Goal: Find specific page/section: Find specific page/section

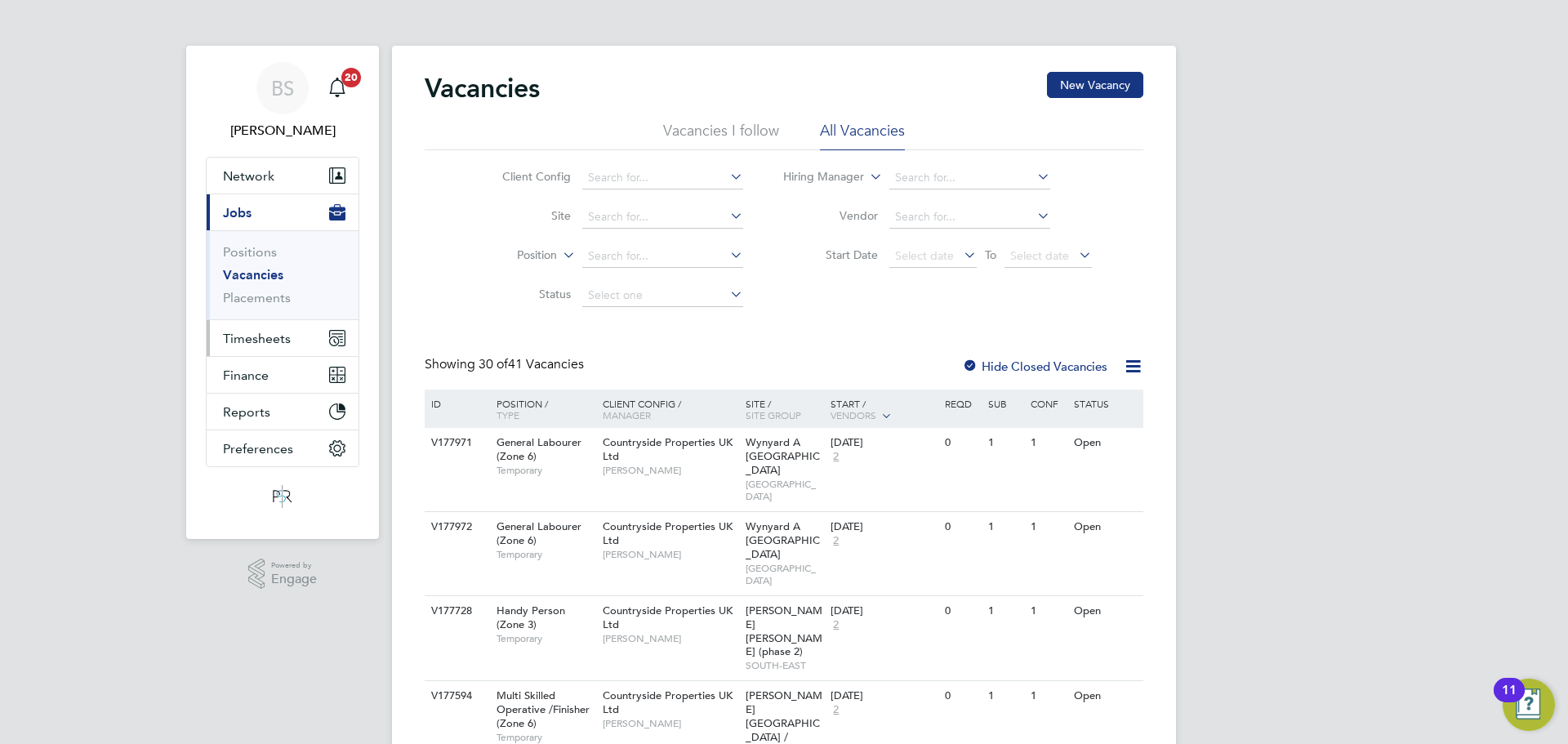
click at [277, 338] on span "Timesheets" at bounding box center [257, 338] width 68 height 15
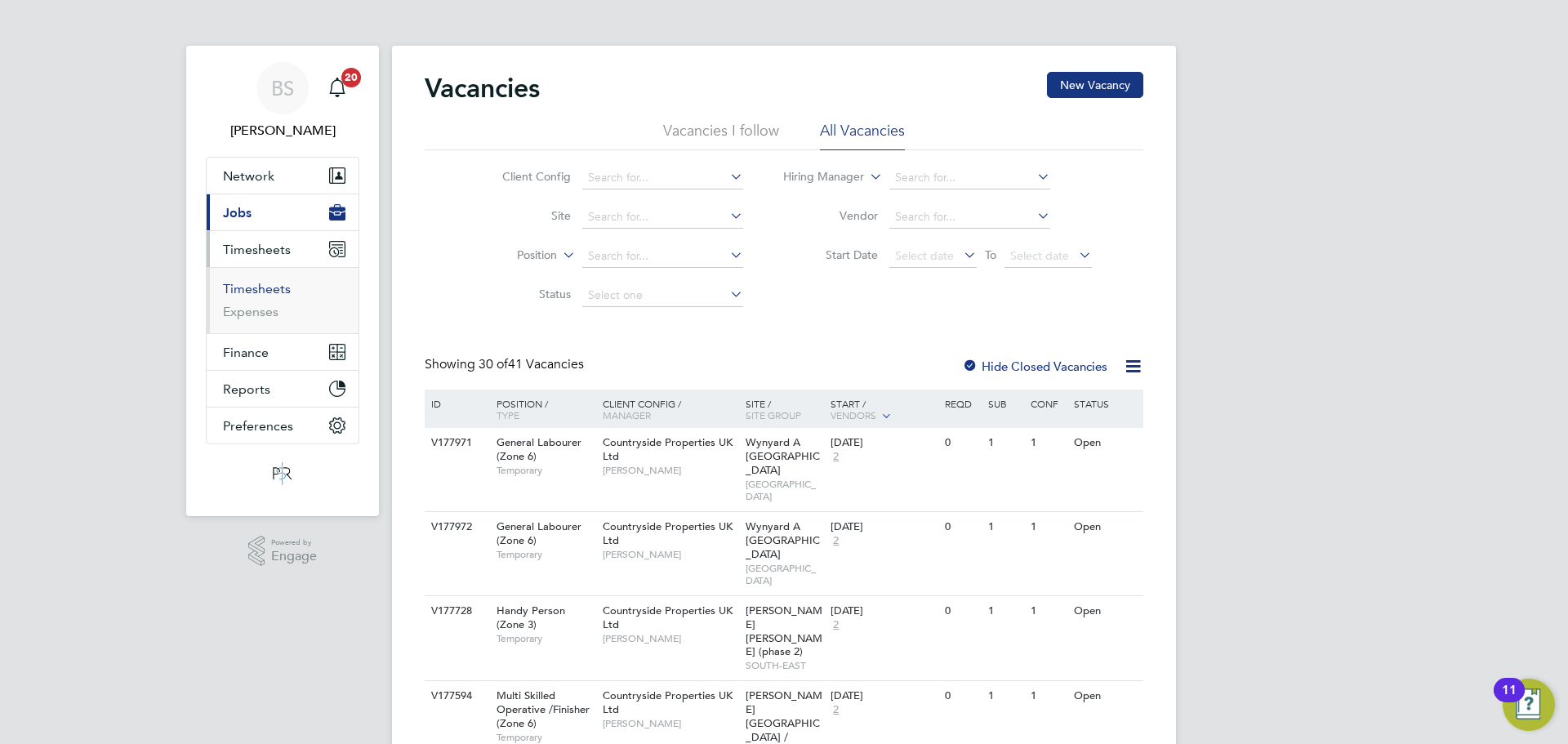
click at [262, 291] on link "Timesheets" at bounding box center [257, 289] width 68 height 15
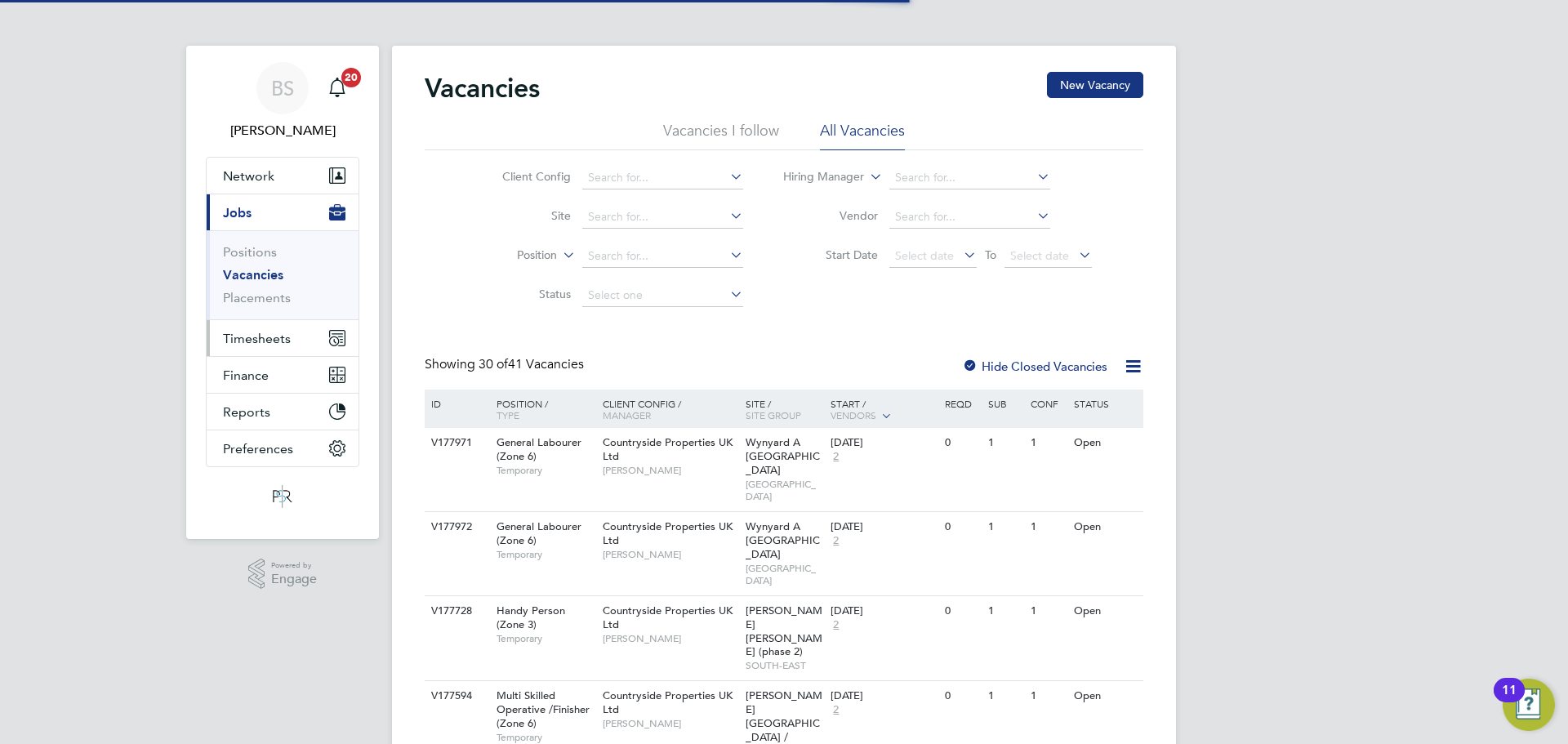
click at [296, 334] on button "Timesheets" at bounding box center [282, 338] width 152 height 36
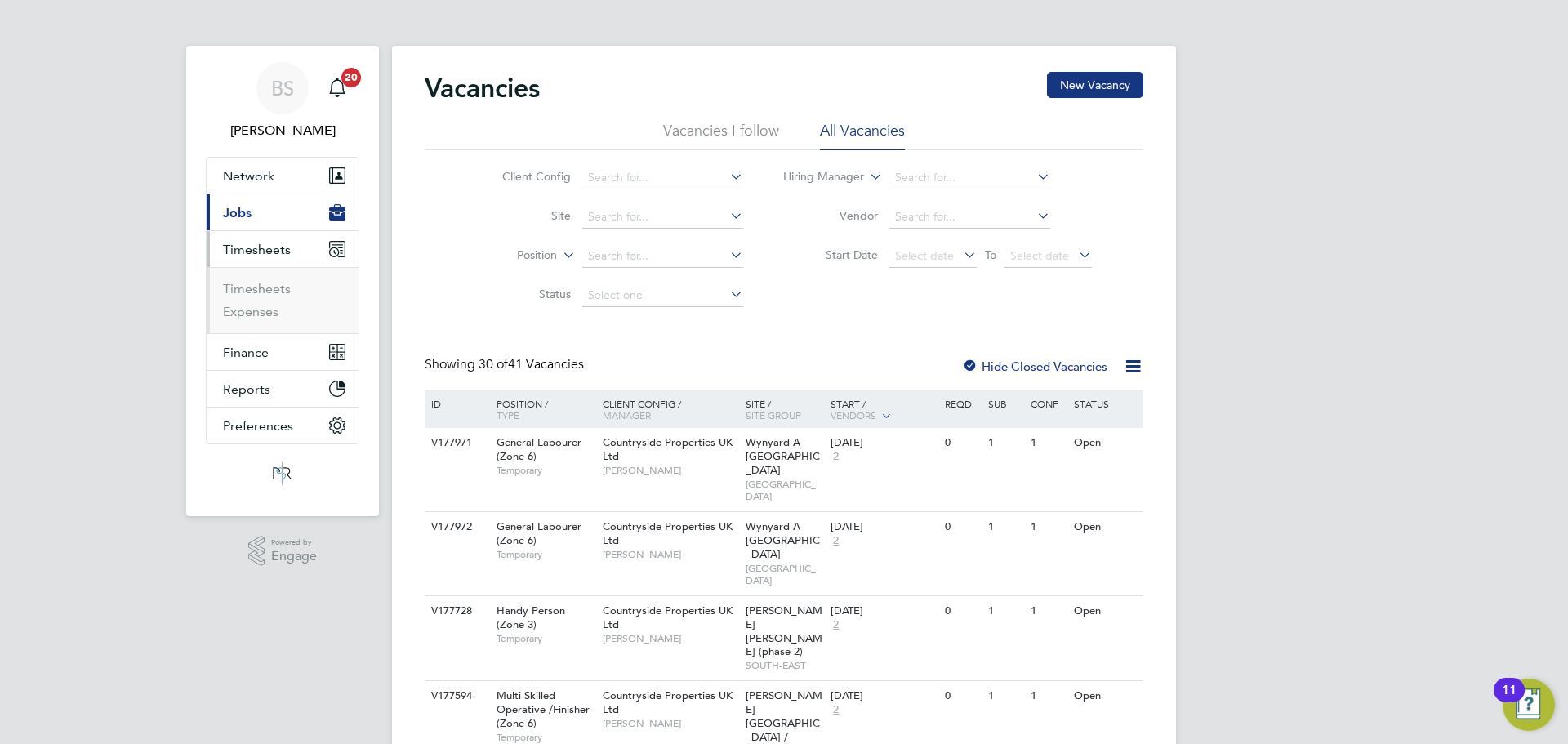
click at [274, 280] on ul "Timesheets Expenses" at bounding box center [282, 300] width 152 height 66
click at [261, 301] on li "Timesheets" at bounding box center [285, 292] width 123 height 23
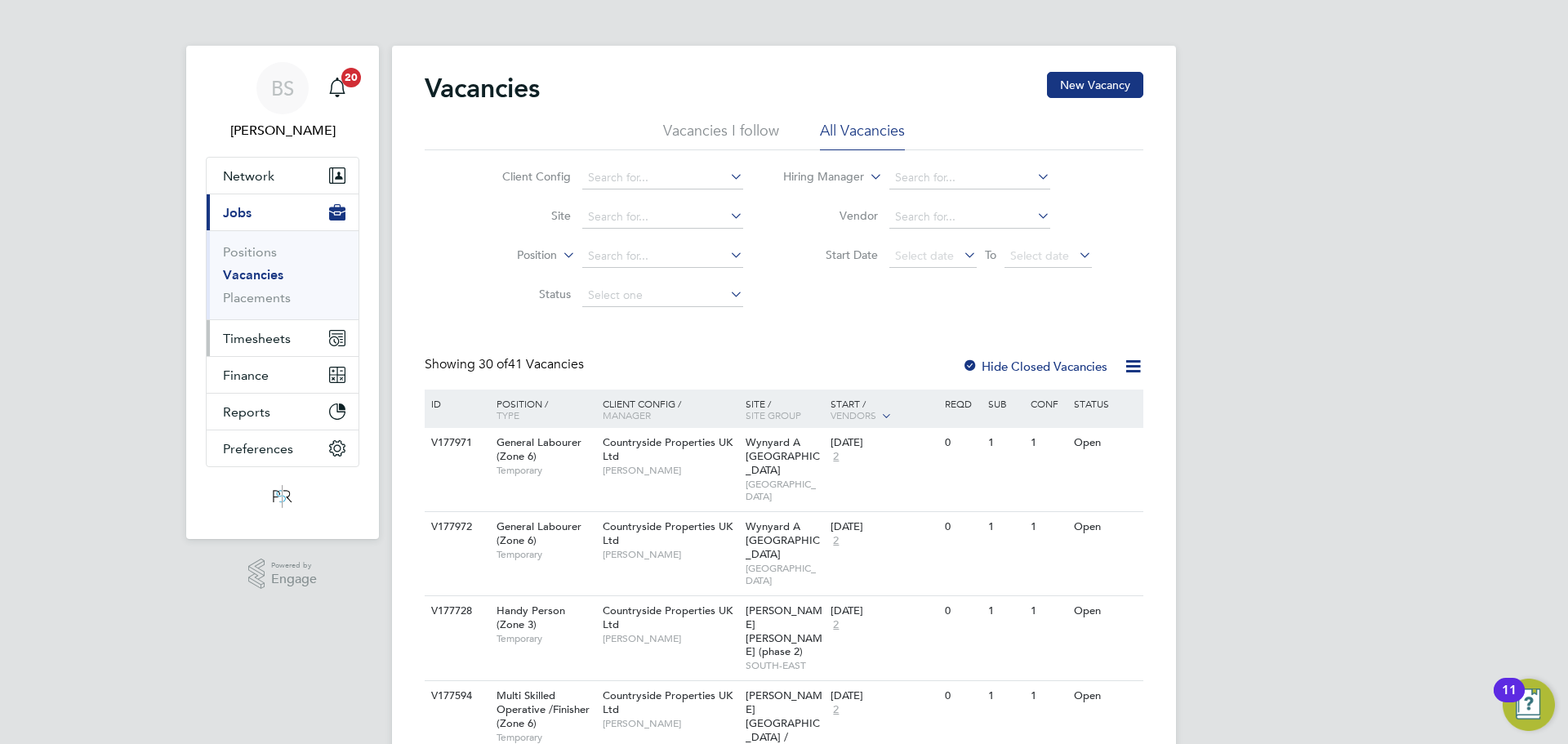
click at [245, 337] on span "Timesheets" at bounding box center [257, 338] width 68 height 15
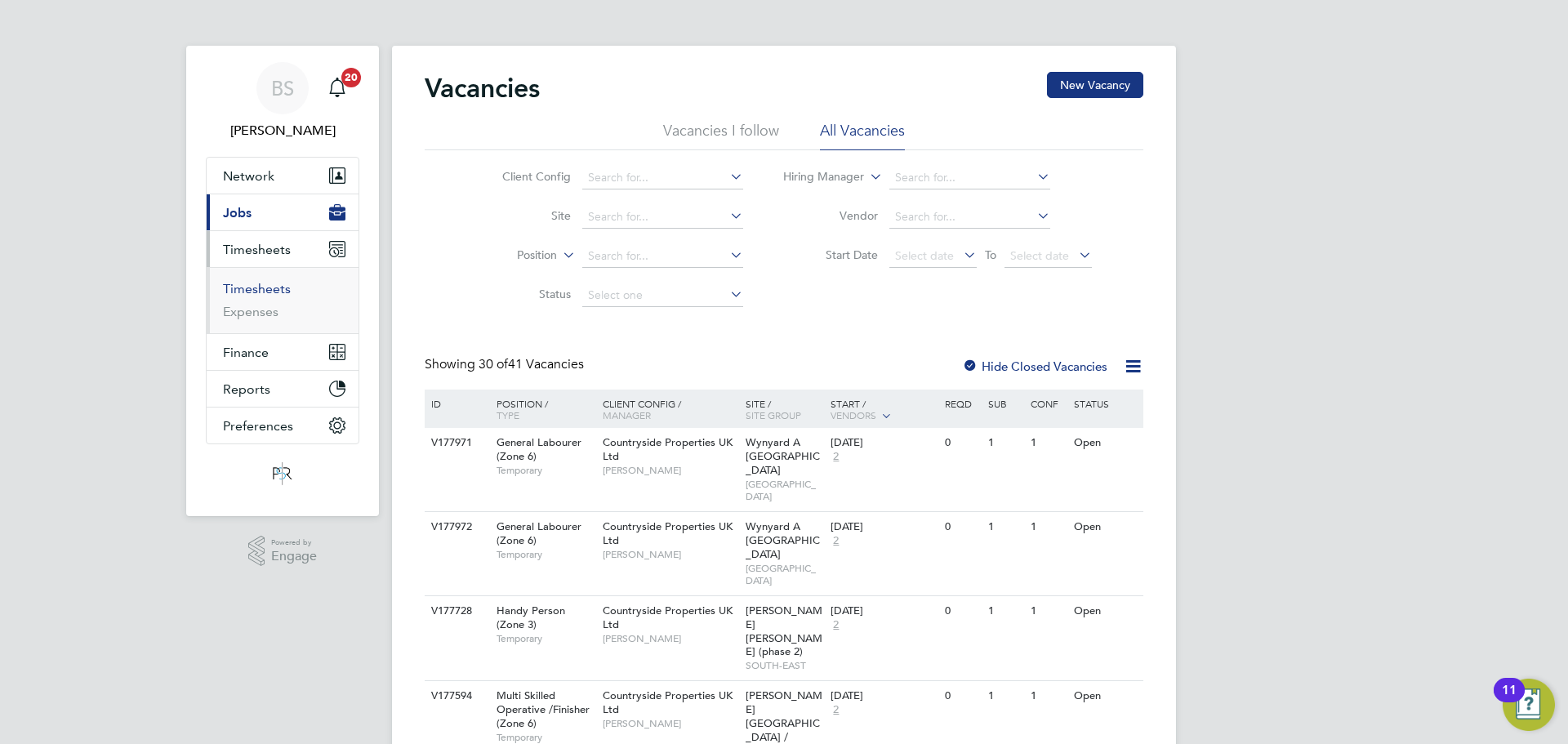
click at [263, 285] on link "Timesheets" at bounding box center [257, 289] width 68 height 15
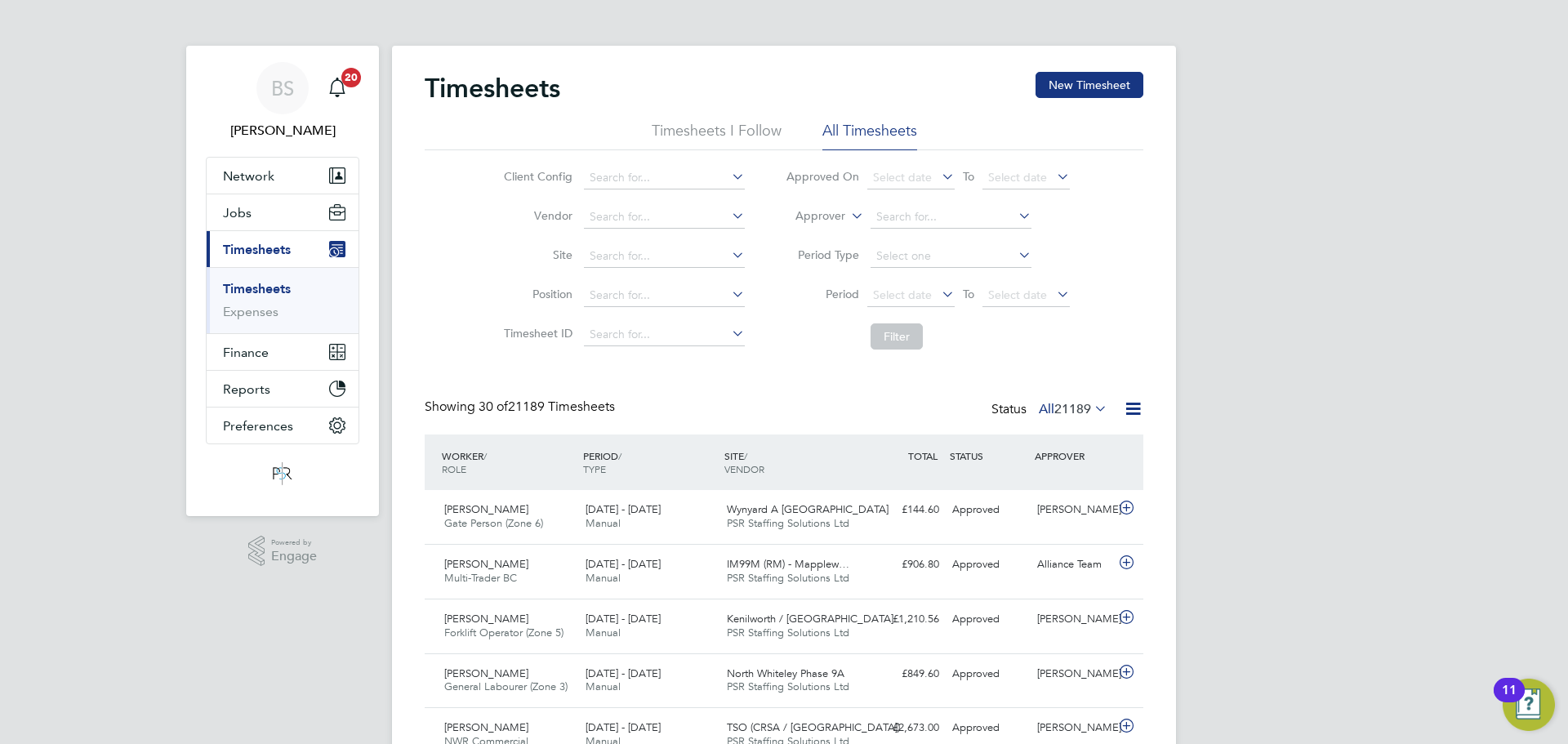
click at [802, 220] on label "Approver" at bounding box center [809, 216] width 73 height 16
click at [816, 237] on li "Worker" at bounding box center [804, 235] width 81 height 21
click at [915, 212] on input at bounding box center [951, 217] width 161 height 23
type input "c"
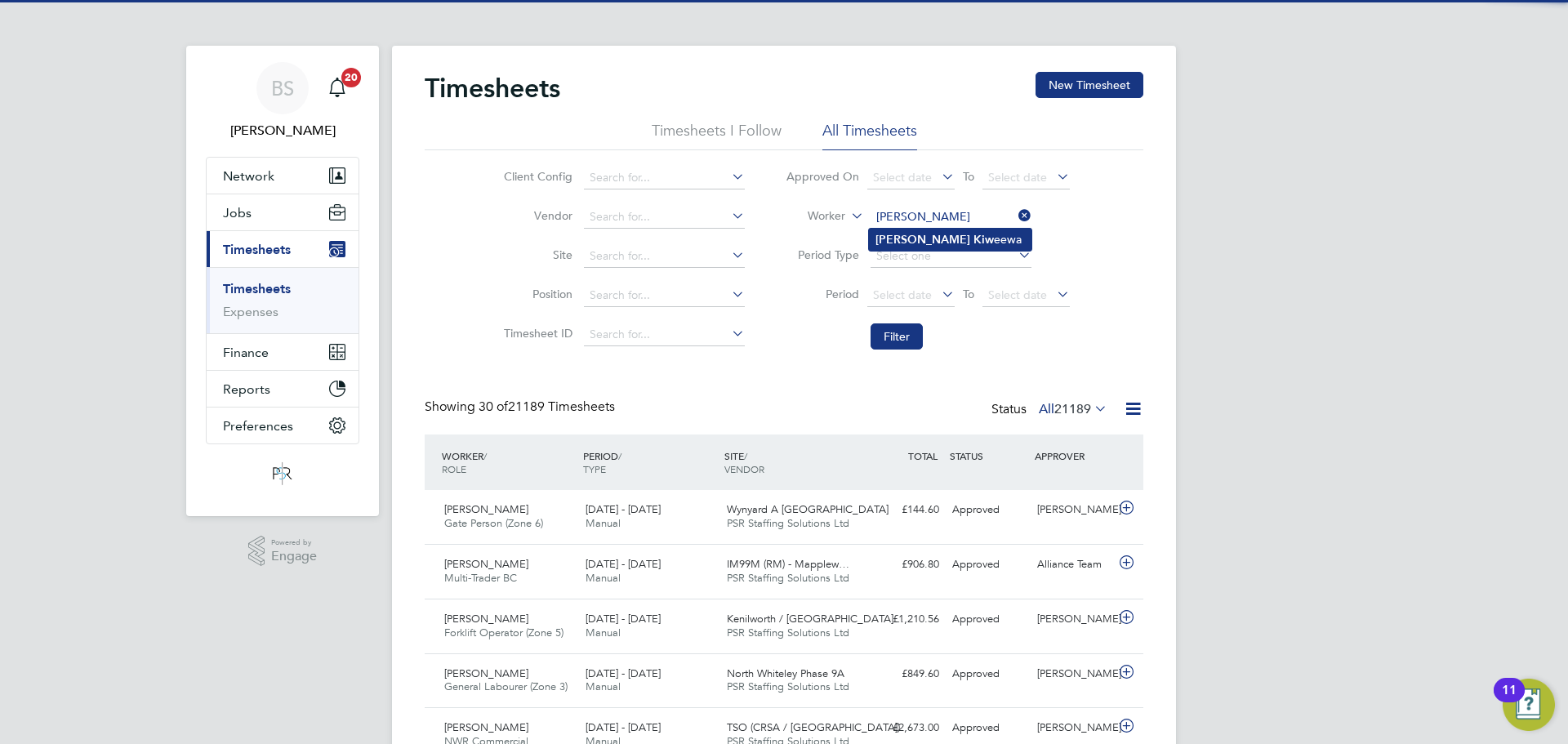
click at [903, 239] on li "John Kiw eewa" at bounding box center [950, 239] width 163 height 22
type input "John Kiweewa"
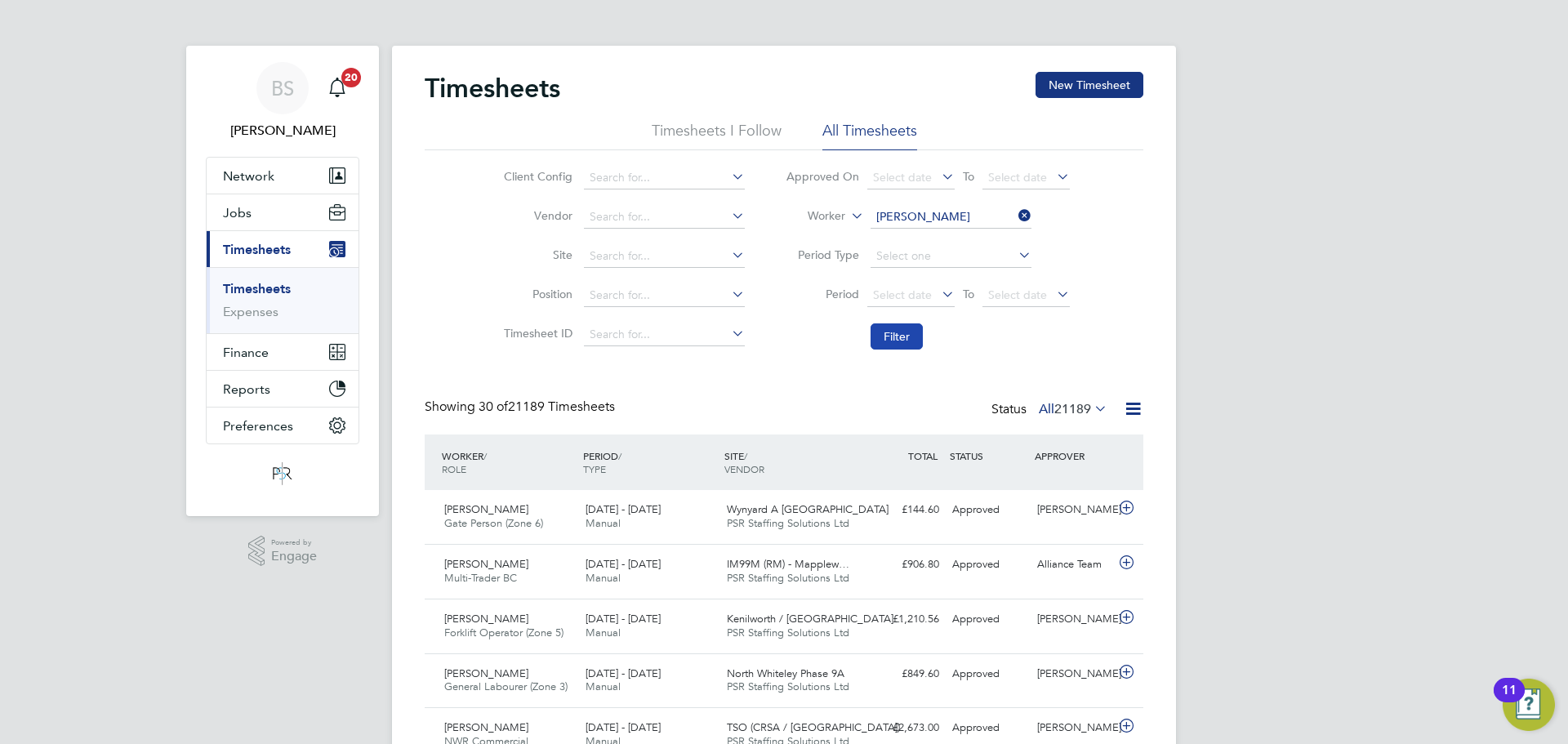
click at [899, 330] on button "Filter" at bounding box center [896, 337] width 52 height 26
click at [919, 216] on input at bounding box center [951, 217] width 161 height 23
click at [303, 221] on button "Jobs" at bounding box center [282, 212] width 152 height 36
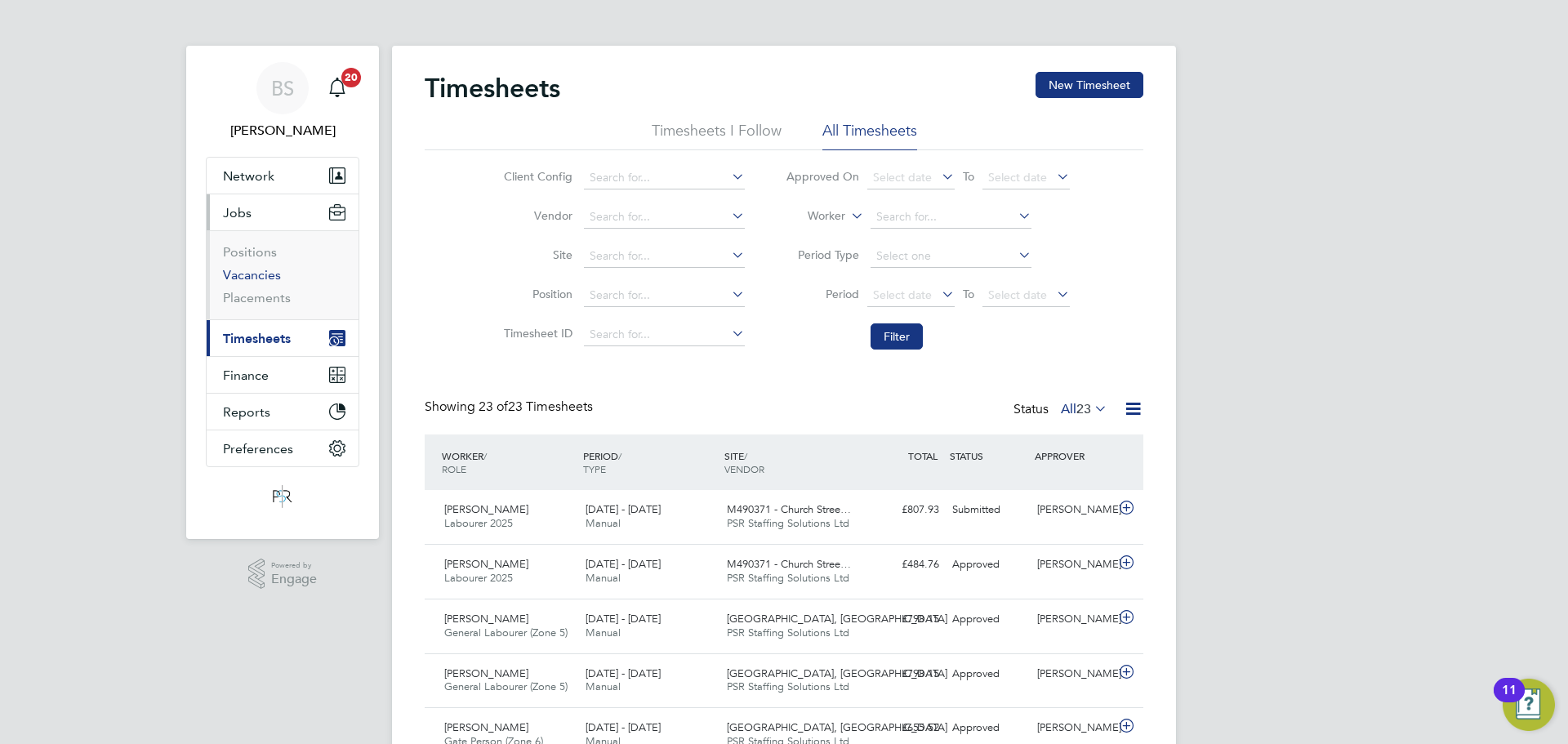
click at [268, 278] on link "Vacancies" at bounding box center [252, 274] width 58 height 15
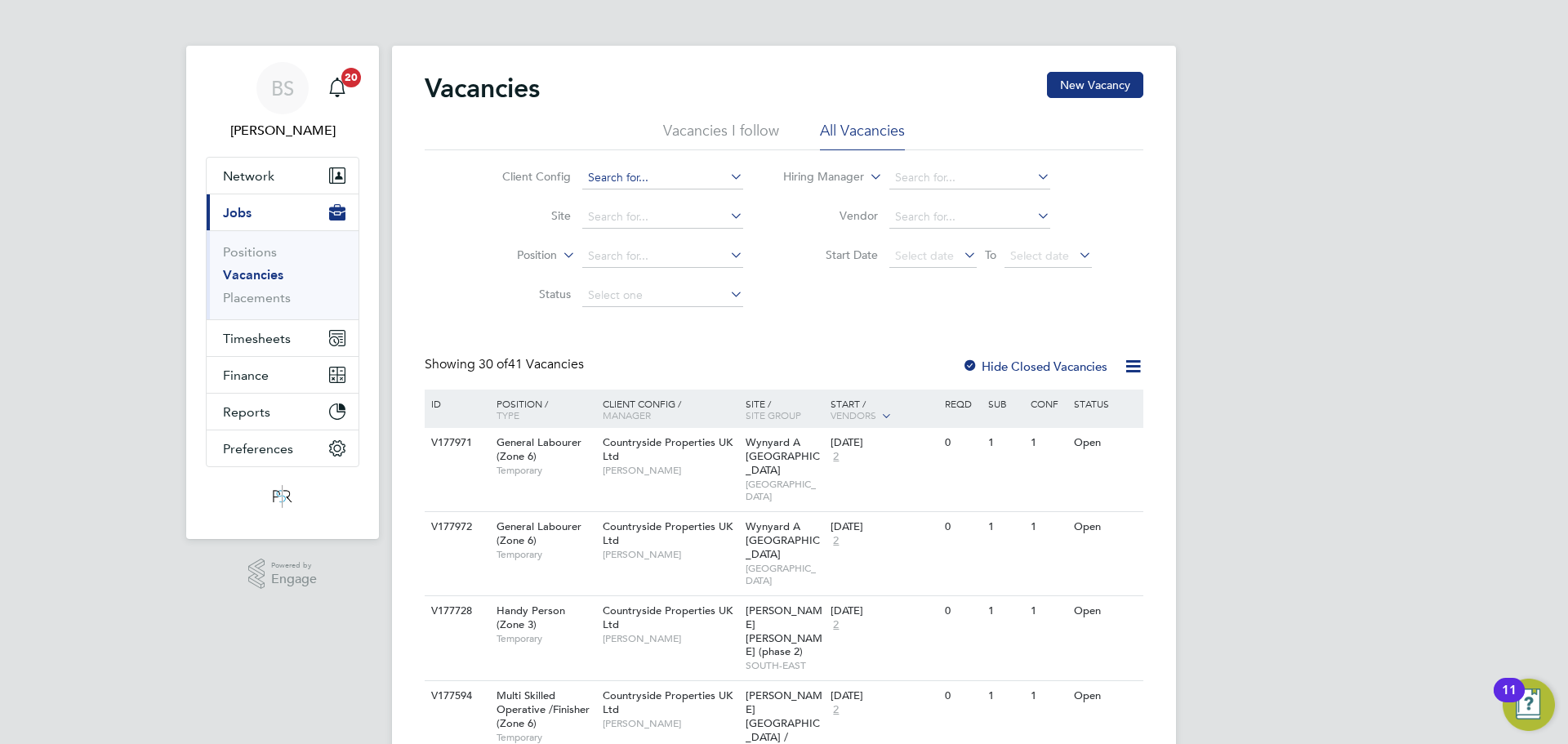
click at [645, 174] on input at bounding box center [662, 178] width 161 height 23
click at [640, 199] on li "Country side Properties UK Ltd" at bounding box center [666, 199] width 172 height 22
type input "Countryside Properties UK Ltd"
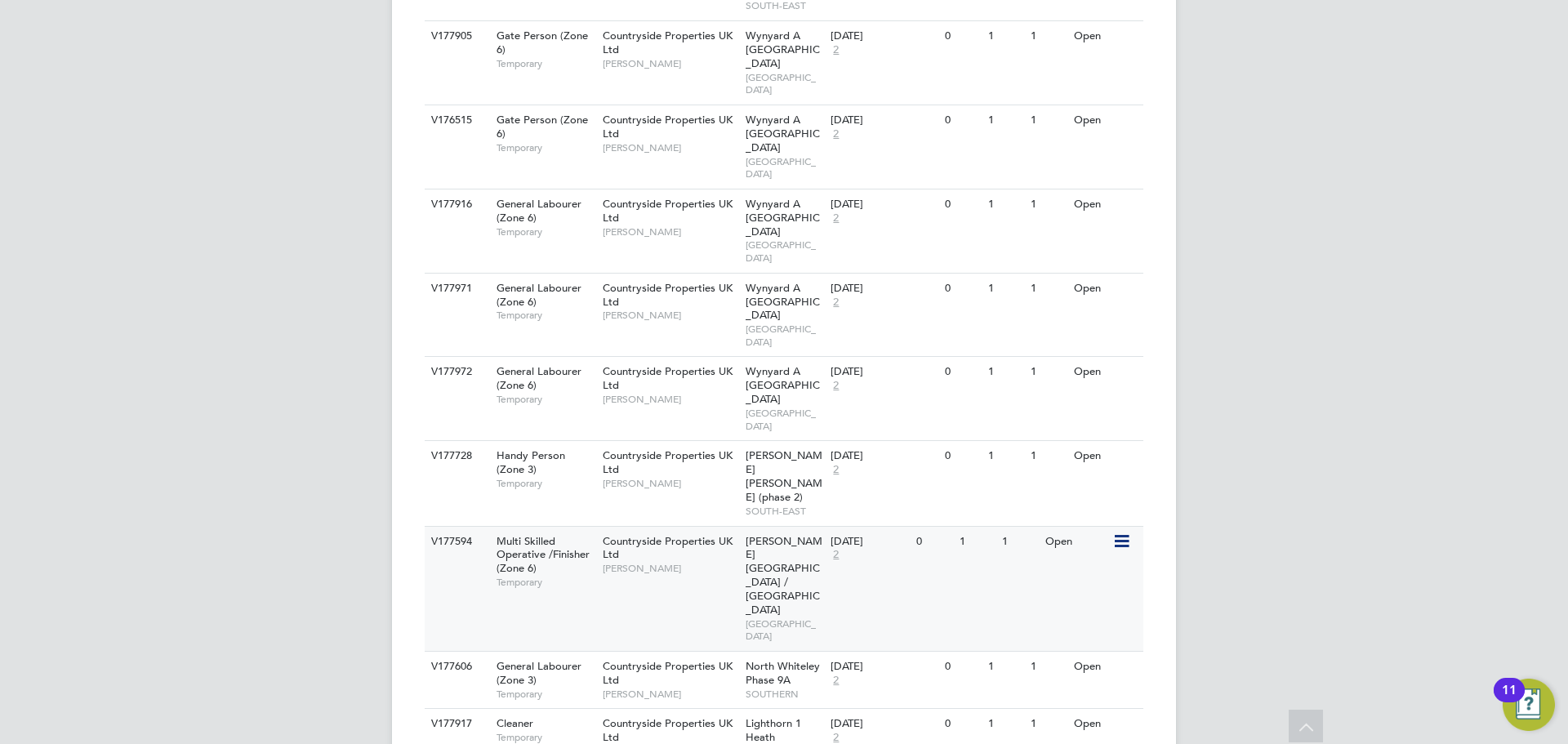
scroll to position [1004, 0]
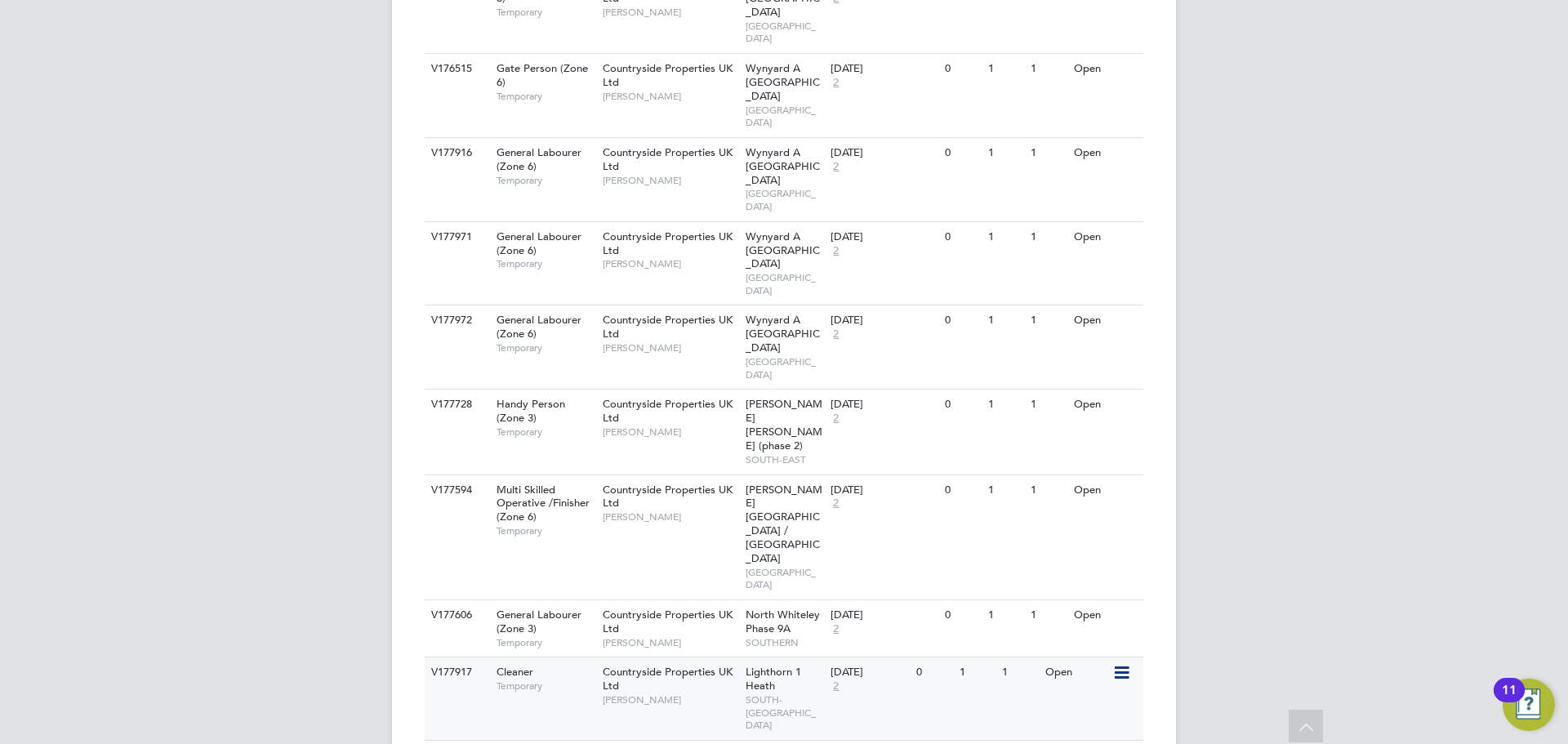
click at [549, 657] on div "V177917 Cleaner Temporary Countryside Properties UK Ltd Jenna Deehan Lighthorn …" at bounding box center [783, 699] width 718 height 84
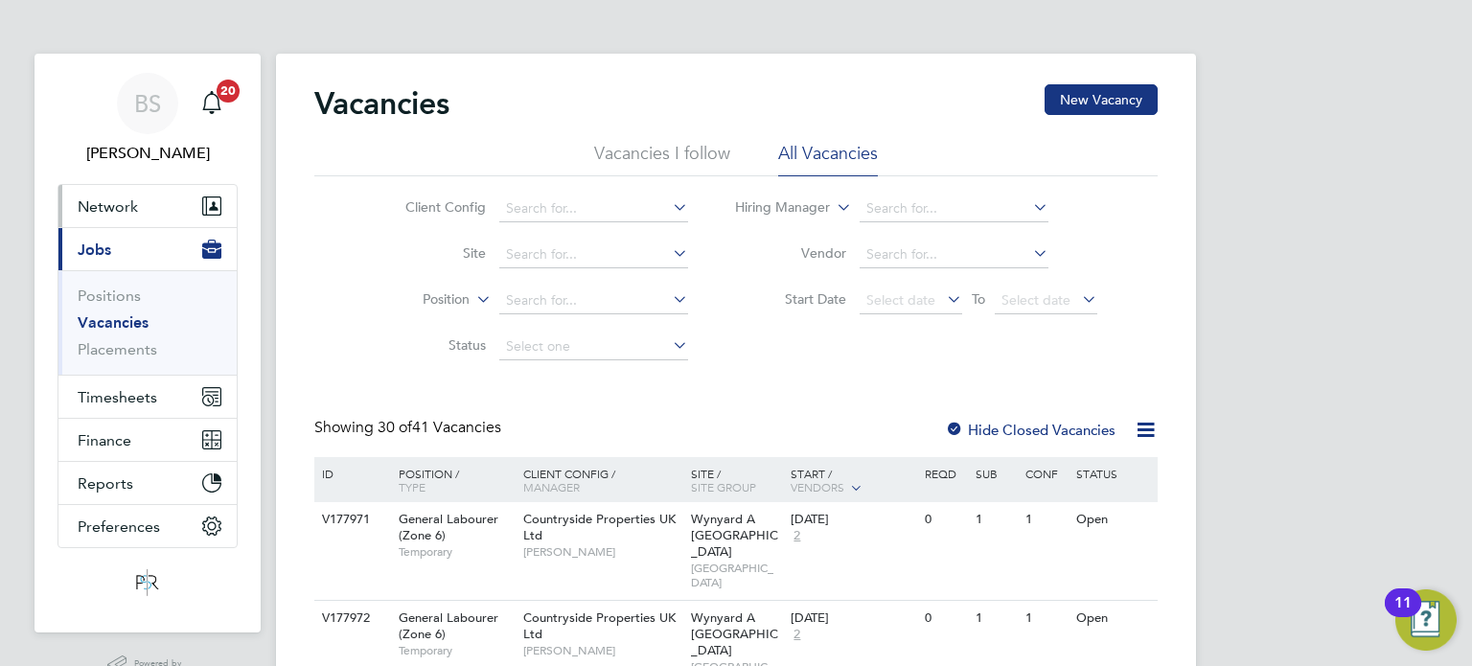
click at [124, 195] on button "Network" at bounding box center [147, 206] width 178 height 42
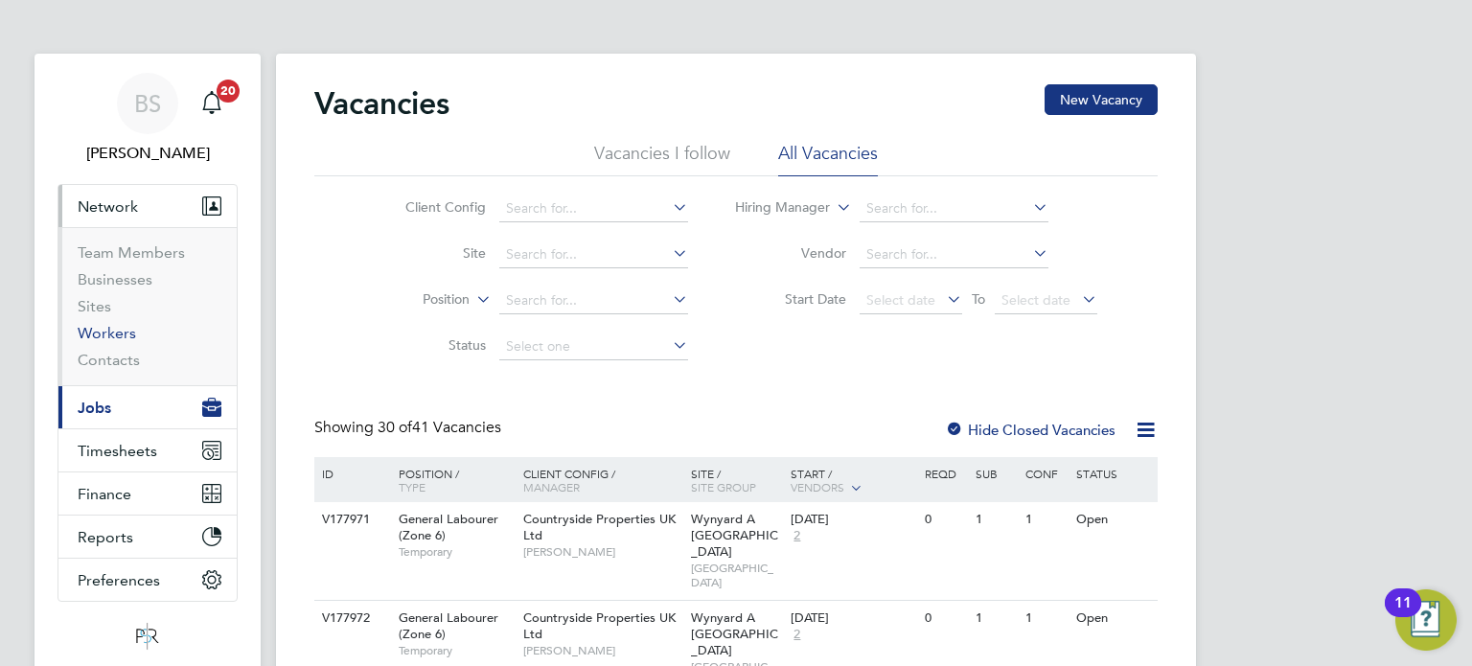
click at [123, 329] on link "Workers" at bounding box center [107, 333] width 58 height 18
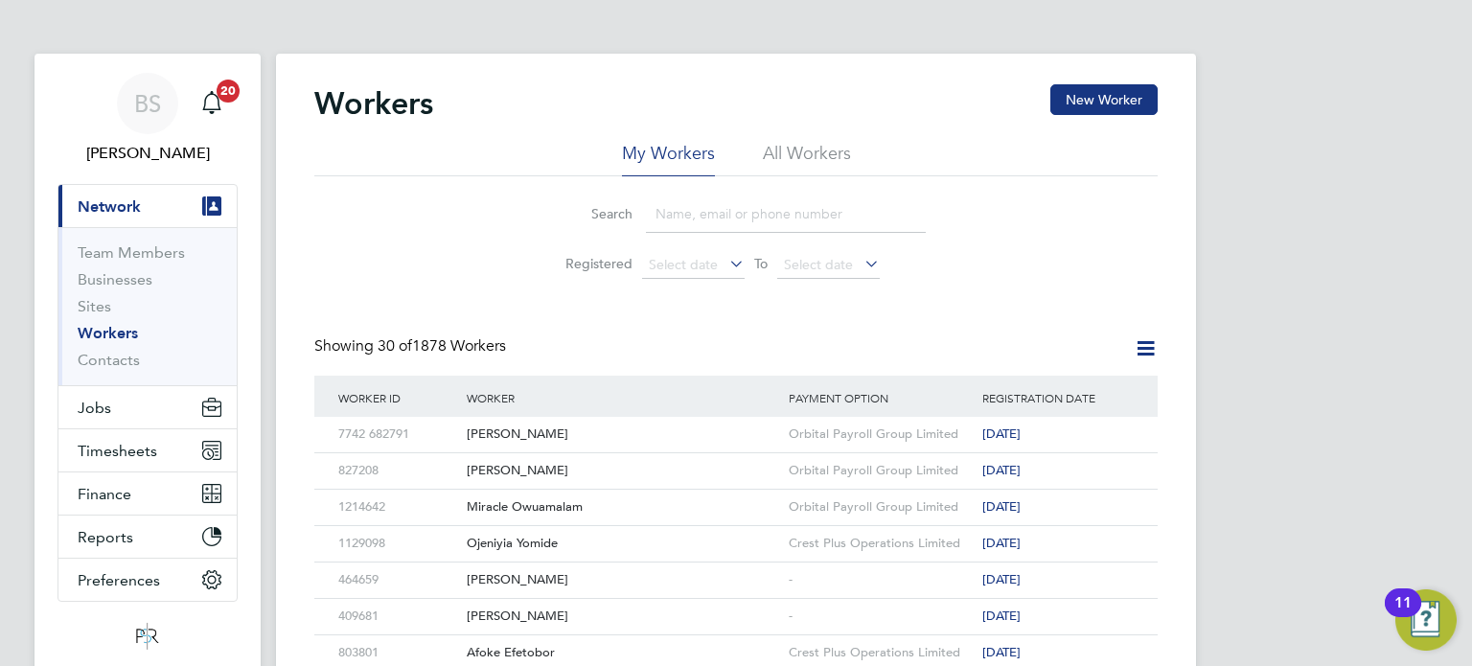
click at [702, 218] on input at bounding box center [786, 214] width 280 height 37
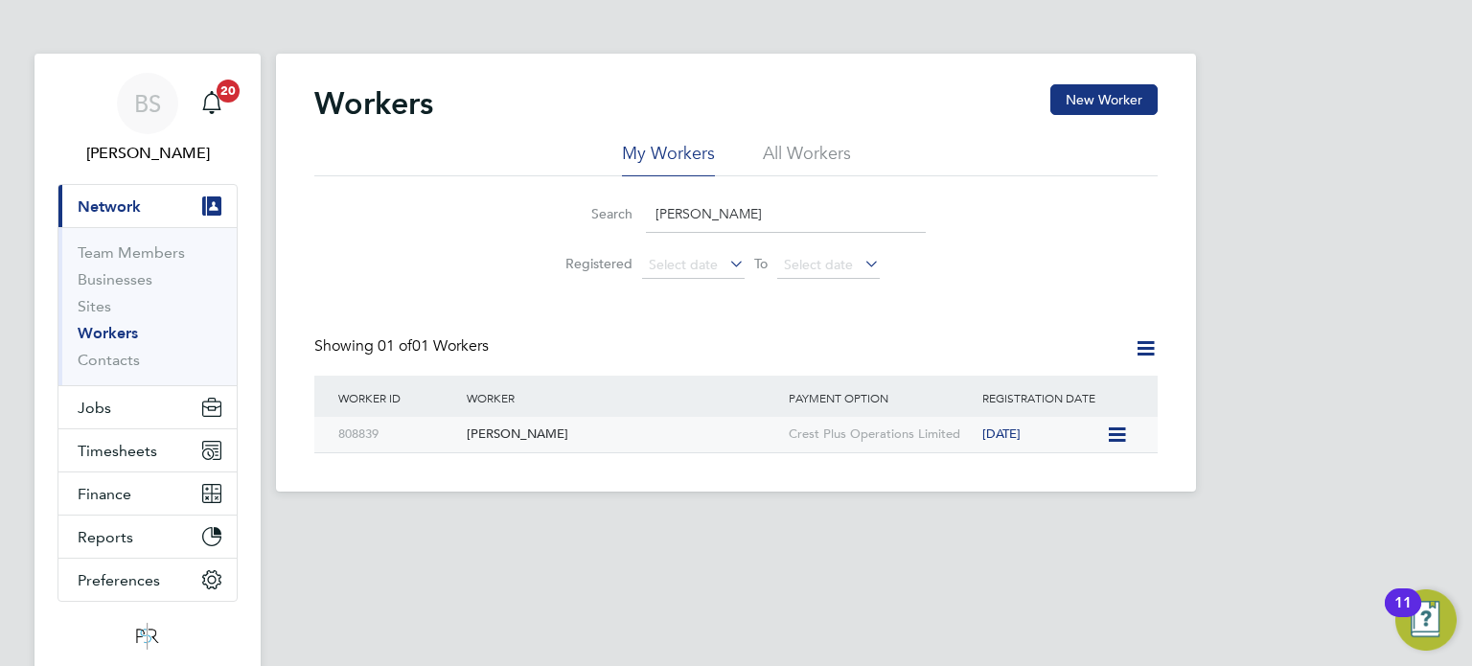
type input "samuel fyn"
click at [611, 434] on div "Samuel Fynn" at bounding box center [623, 434] width 322 height 35
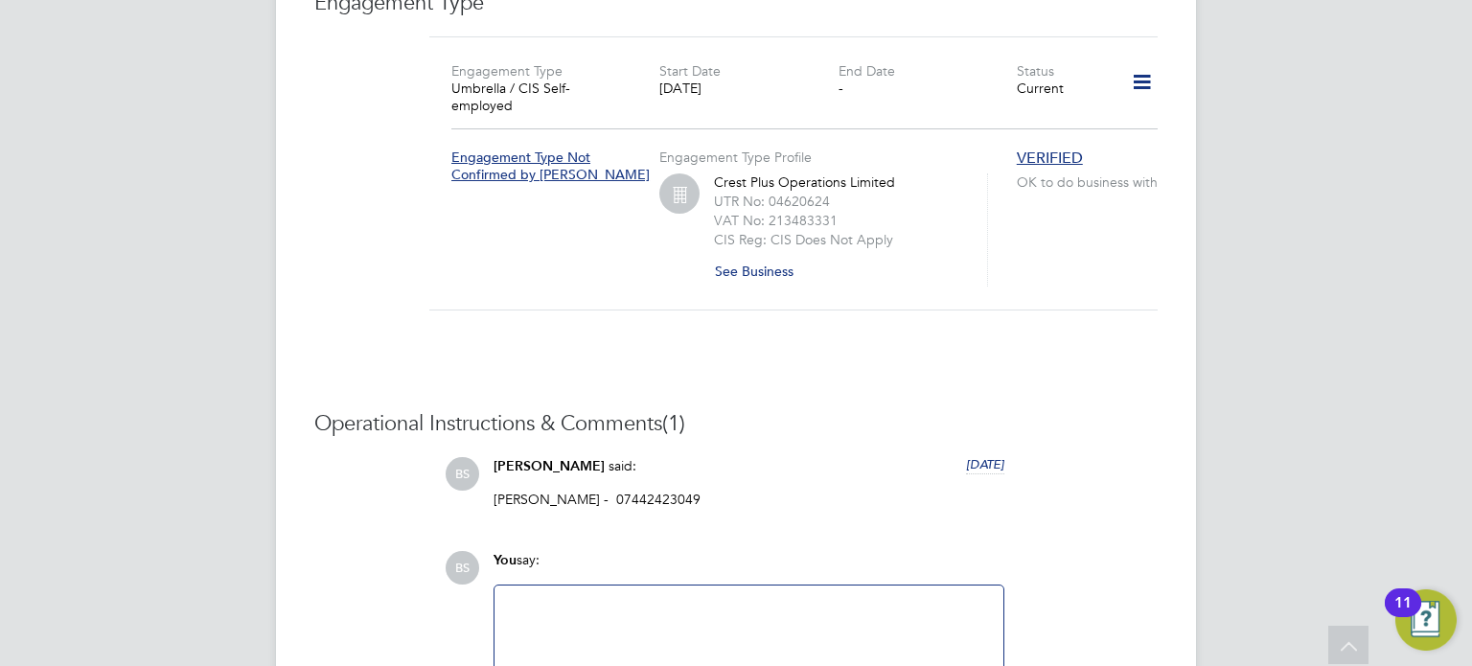
scroll to position [1534, 0]
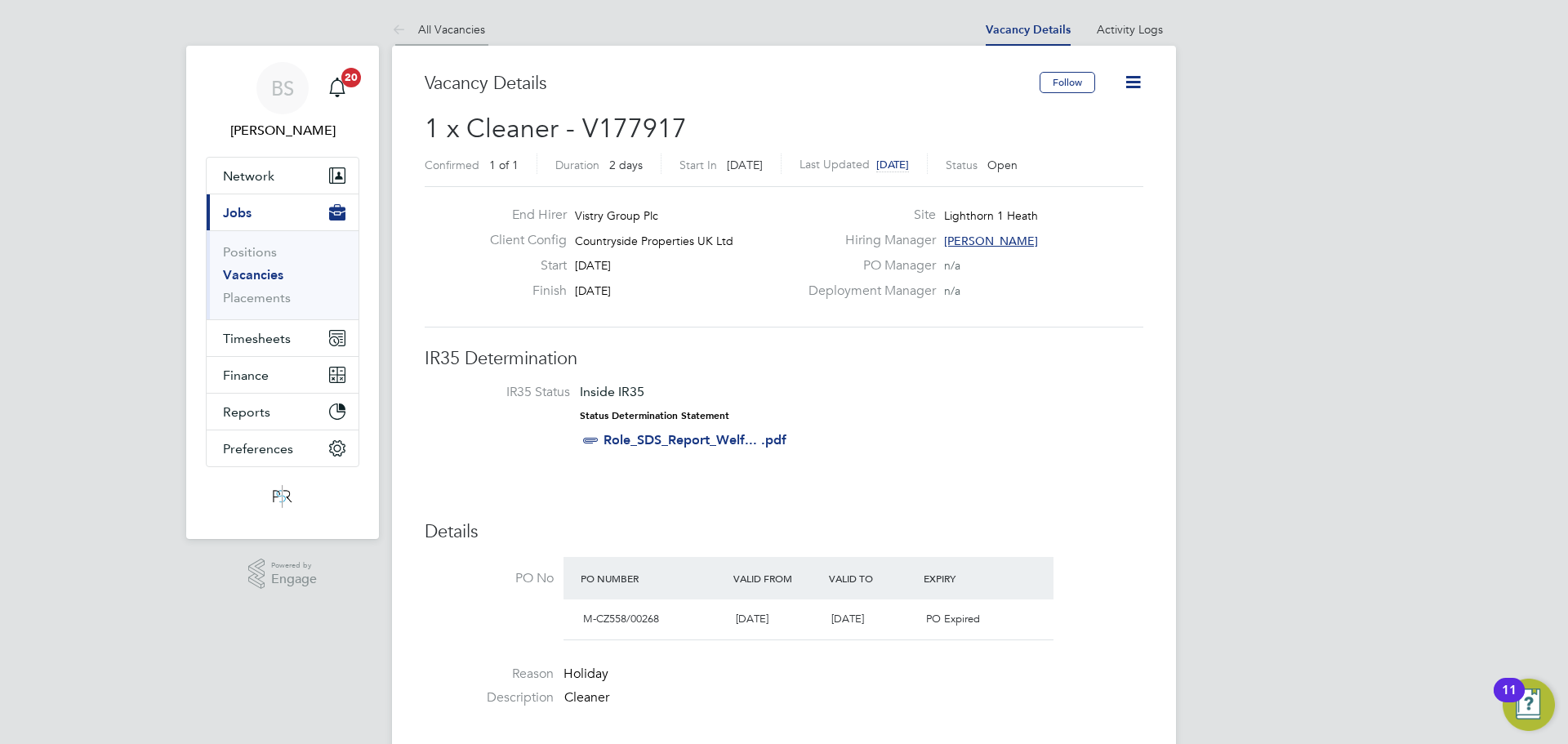
click at [448, 40] on li "All Vacancies" at bounding box center [438, 29] width 93 height 32
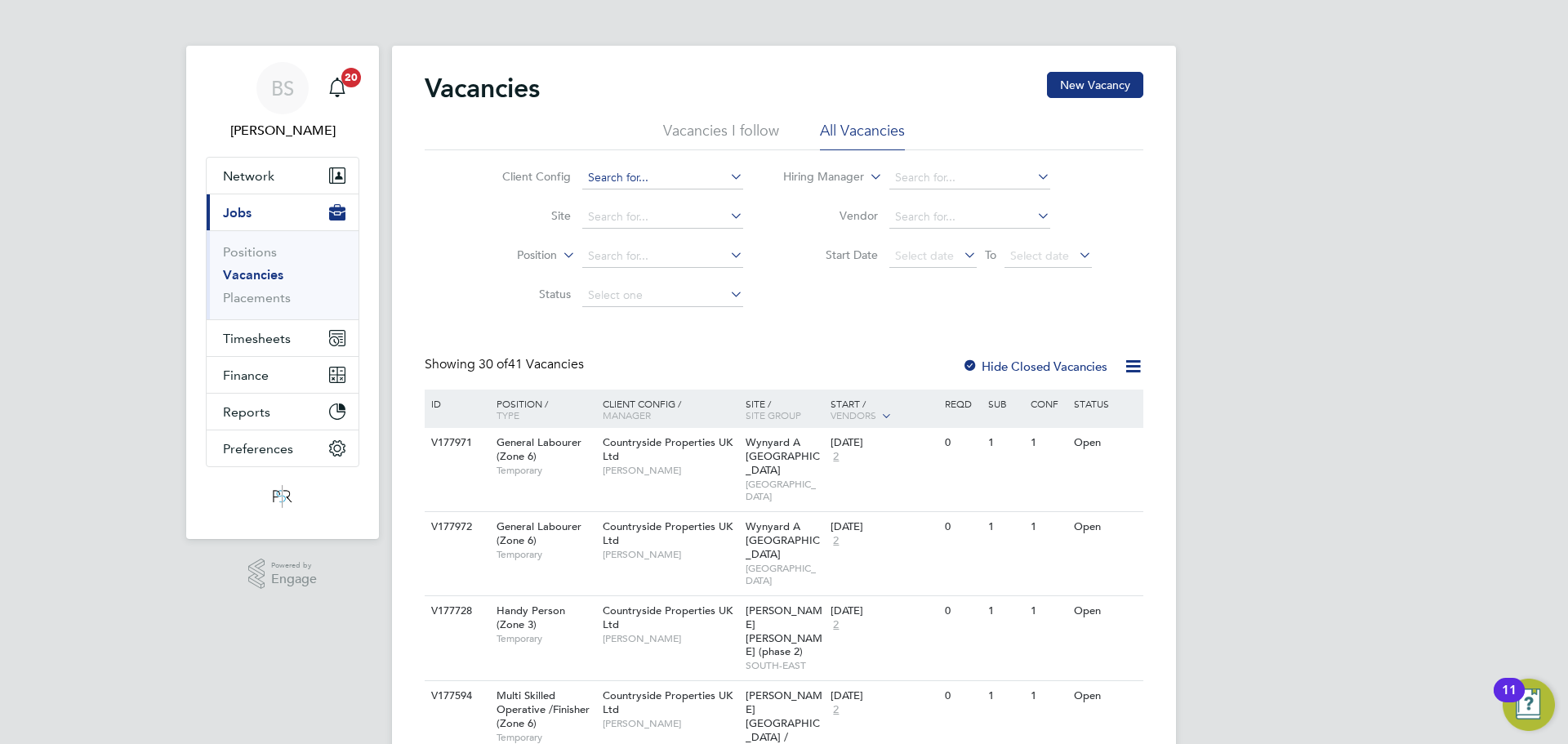
drag, startPoint x: 600, startPoint y: 169, endPoint x: 610, endPoint y: 171, distance: 10.2
click at [601, 169] on input at bounding box center [662, 178] width 161 height 23
click at [664, 193] on li "Country side Properties UK Ltd" at bounding box center [666, 199] width 172 height 22
type input "Countryside Properties UK Ltd"
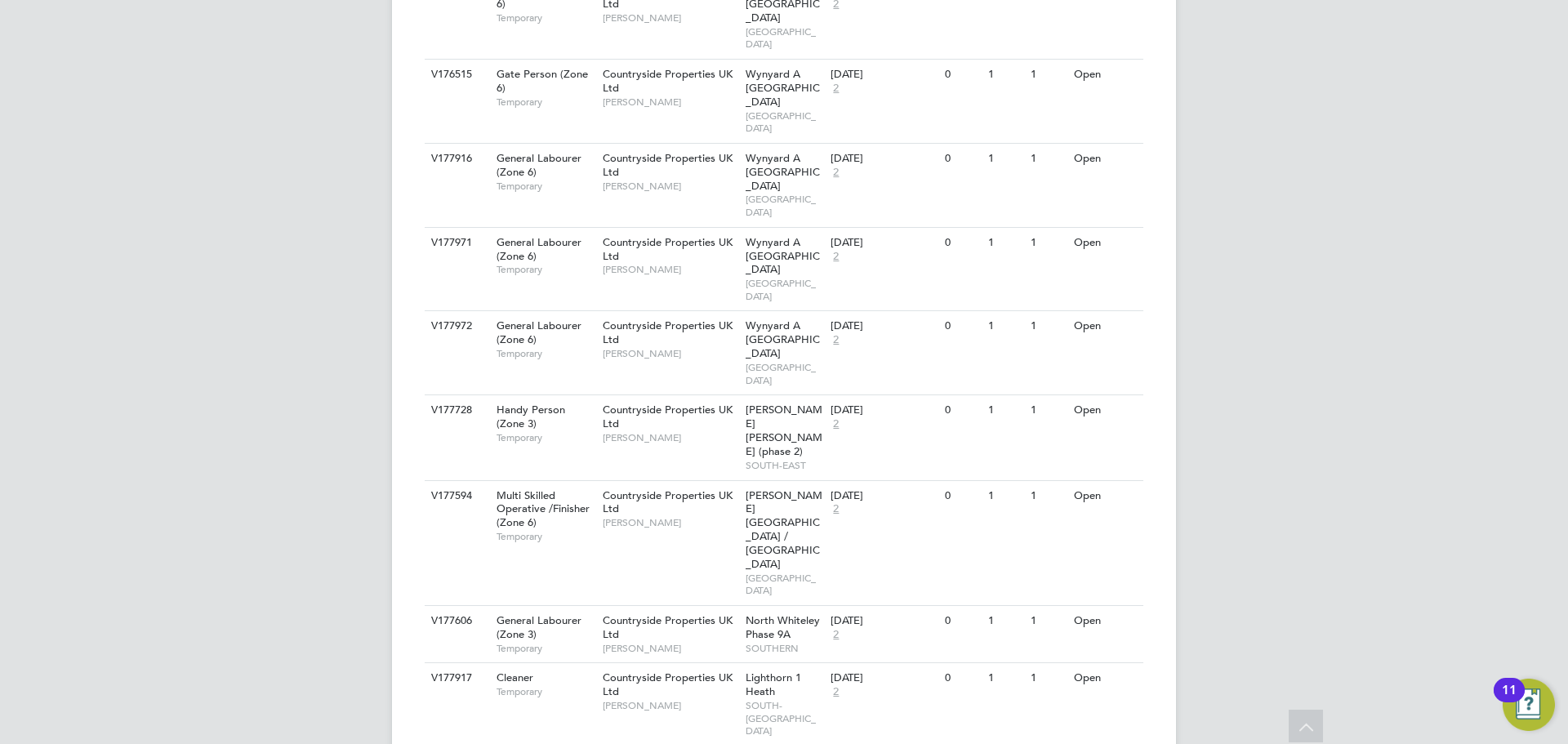
scroll to position [1004, 0]
